Goal: Task Accomplishment & Management: Complete application form

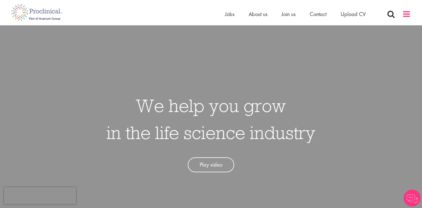
click at [408, 17] on span at bounding box center [407, 14] width 8 height 8
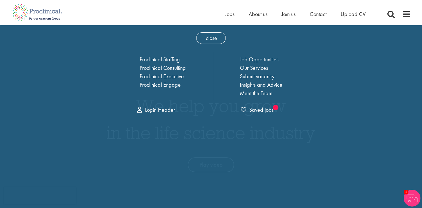
click at [217, 38] on span "close" at bounding box center [211, 38] width 30 height 12
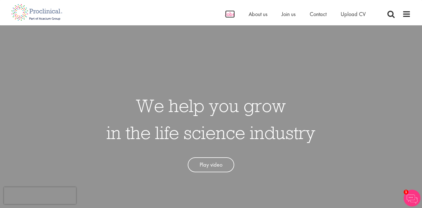
click at [229, 15] on span "Jobs" at bounding box center [230, 13] width 10 height 7
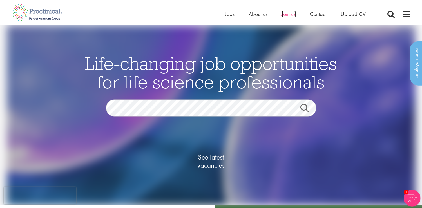
click at [289, 13] on span "Join us" at bounding box center [289, 13] width 14 height 7
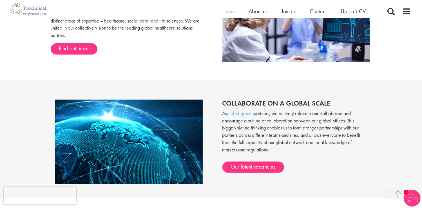
scroll to position [339, 0]
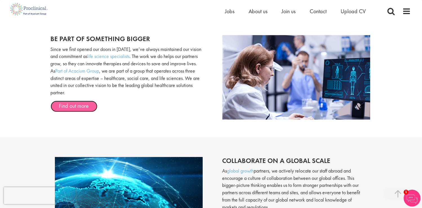
click at [83, 104] on link "Find out more" at bounding box center [74, 106] width 47 height 11
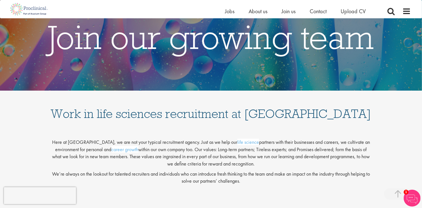
scroll to position [0, 0]
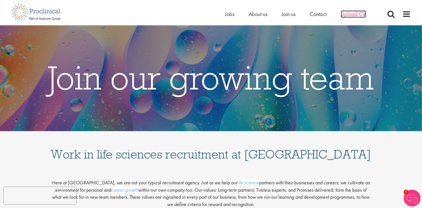
click at [347, 14] on span "Upload CV" at bounding box center [353, 13] width 25 height 7
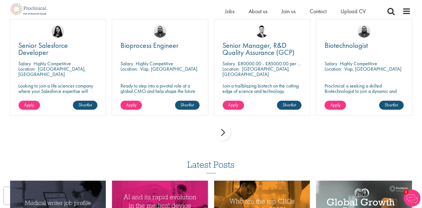
scroll to position [410, 0]
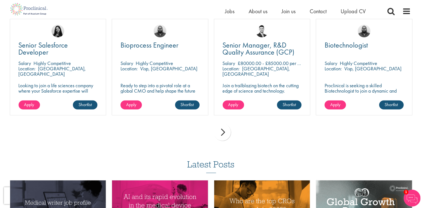
click at [226, 133] on div "next" at bounding box center [222, 132] width 17 height 17
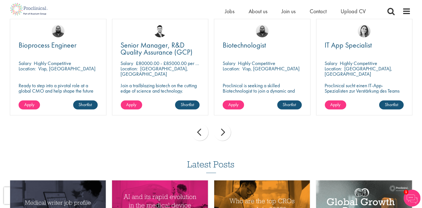
click at [222, 134] on div "next" at bounding box center [222, 132] width 17 height 17
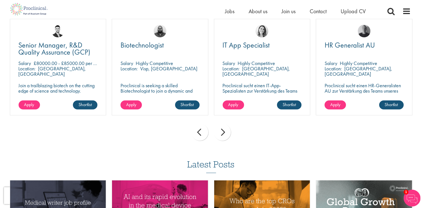
click at [222, 134] on div "next" at bounding box center [222, 132] width 17 height 17
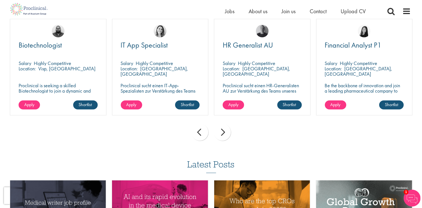
click at [222, 134] on div "next" at bounding box center [222, 132] width 17 height 17
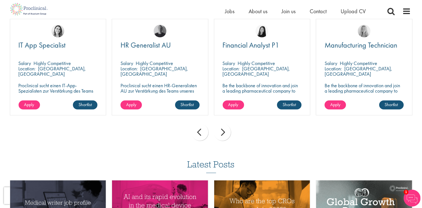
click at [222, 134] on div "next" at bounding box center [222, 132] width 17 height 17
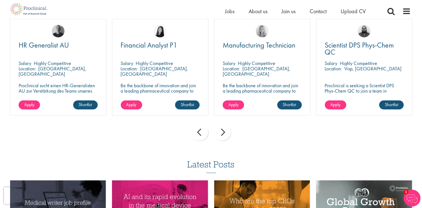
click at [222, 134] on div "next" at bounding box center [222, 132] width 17 height 17
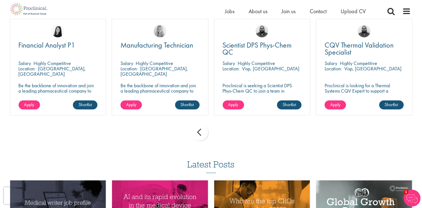
click at [222, 134] on div "prev next" at bounding box center [211, 133] width 409 height 25
click at [198, 135] on div "prev" at bounding box center [200, 132] width 17 height 17
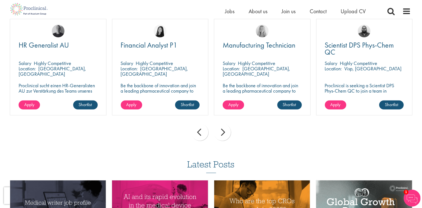
click at [198, 135] on div "prev" at bounding box center [200, 132] width 17 height 17
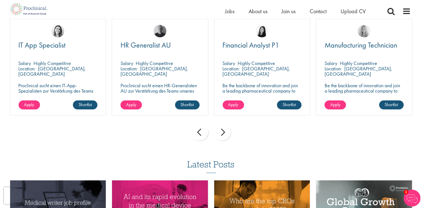
click at [198, 135] on div "prev" at bounding box center [200, 132] width 17 height 17
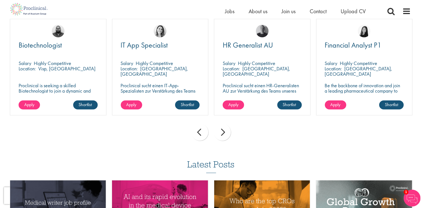
click at [198, 135] on div "prev" at bounding box center [200, 132] width 17 height 17
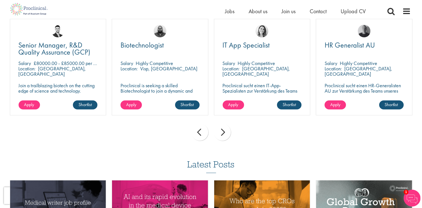
click at [198, 135] on div "prev" at bounding box center [200, 132] width 17 height 17
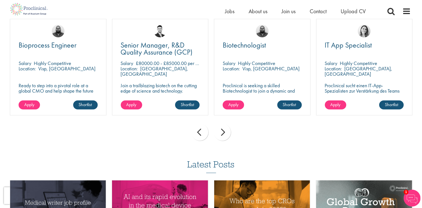
click at [198, 135] on div "prev" at bounding box center [200, 132] width 17 height 17
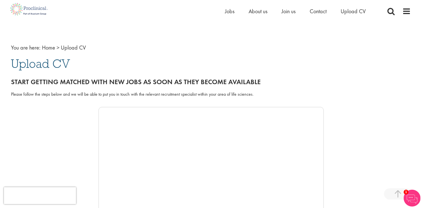
scroll to position [0, 0]
